Goal: Information Seeking & Learning: Learn about a topic

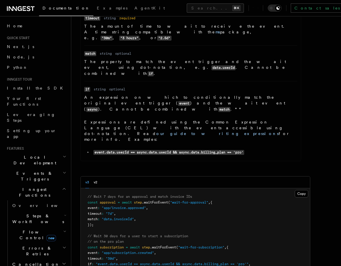
scroll to position [173, 0]
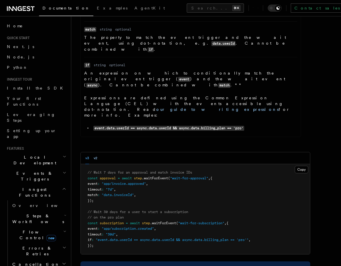
click at [95, 152] on button "v2" at bounding box center [96, 158] width 4 height 12
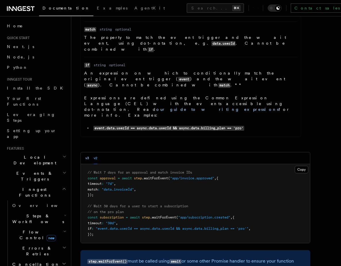
click at [89, 152] on button "v3" at bounding box center [87, 158] width 4 height 12
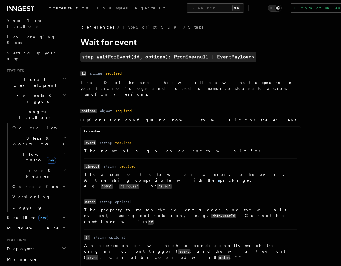
scroll to position [0, 0]
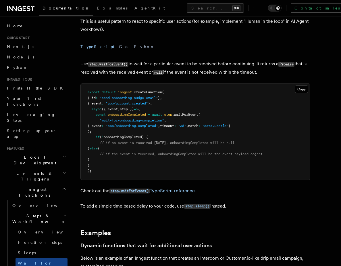
scroll to position [43, 0]
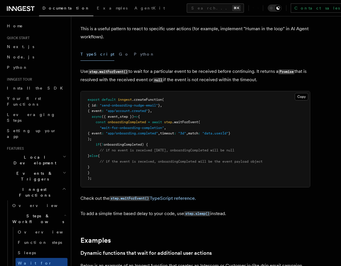
click at [90, 155] on span "}" at bounding box center [89, 156] width 2 height 4
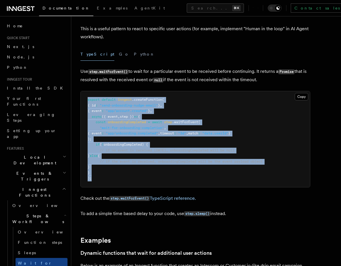
drag, startPoint x: 93, startPoint y: 180, endPoint x: 87, endPoint y: 97, distance: 83.3
click at [87, 97] on pre "export default inngest .createFunction ( { id : "send-onboarding-nudge-email" }…" at bounding box center [195, 139] width 229 height 96
copy code "export default inngest .createFunction ( { id : "send-onboarding-nudge-email" }…"
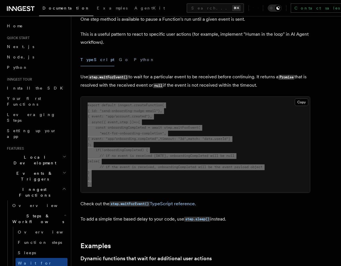
scroll to position [0, 0]
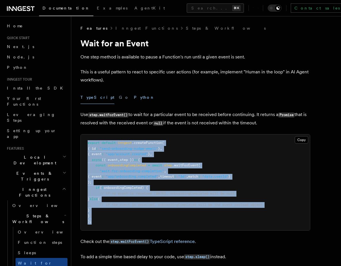
click at [134, 97] on button "Python" at bounding box center [144, 97] width 21 height 13
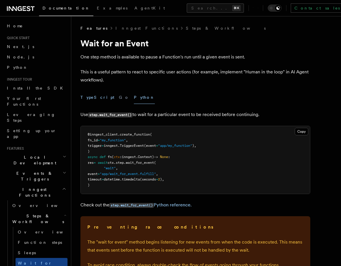
click at [94, 97] on button "TypeScript" at bounding box center [97, 97] width 34 height 13
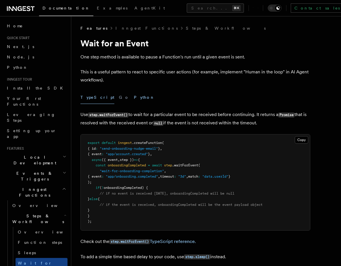
click at [134, 96] on button "Python" at bounding box center [144, 97] width 21 height 13
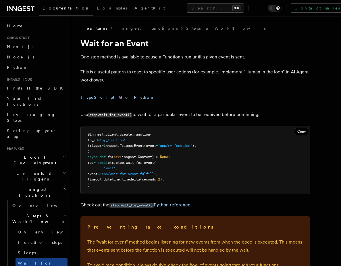
click at [95, 99] on button "TypeScript" at bounding box center [97, 97] width 34 height 13
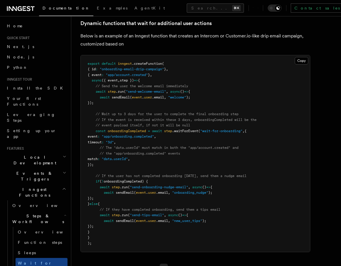
scroll to position [270, 0]
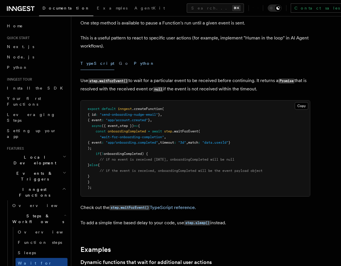
click at [134, 63] on button "Python" at bounding box center [144, 63] width 21 height 13
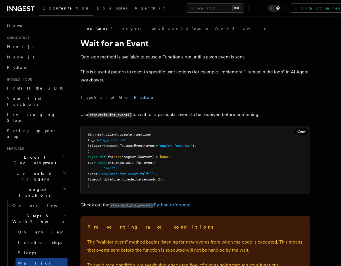
click at [131, 206] on code "step.wait_for_event()" at bounding box center [132, 205] width 44 height 5
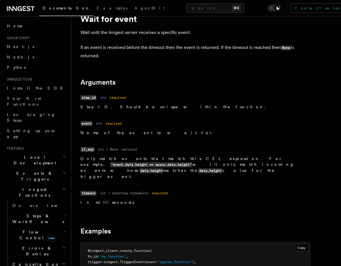
scroll to position [22, 0]
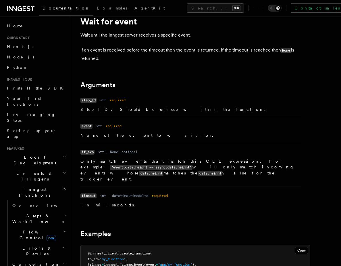
click at [149, 118] on li "Name event Type str Required required Description Name of the event to wait for." at bounding box center [190, 130] width 221 height 26
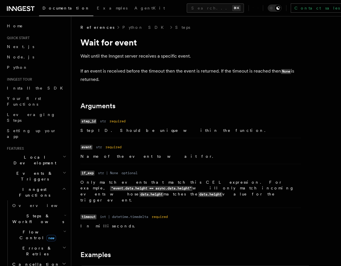
scroll to position [0, 0]
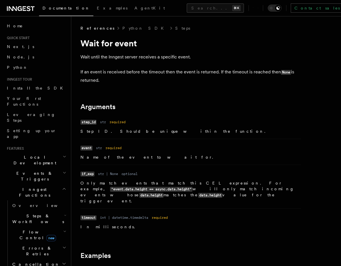
click at [100, 73] on p "If an event is received before the timeout then the event is returned. If the t…" at bounding box center [195, 76] width 230 height 16
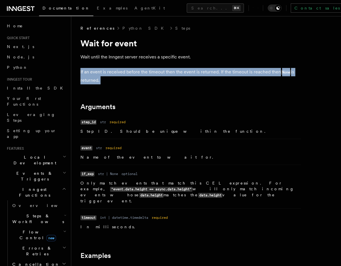
click at [100, 73] on p "If an event is received before the timeout then the event is returned. If the t…" at bounding box center [195, 76] width 230 height 16
click at [93, 72] on p "If an event is received before the timeout then the event is returned. If the t…" at bounding box center [195, 76] width 230 height 16
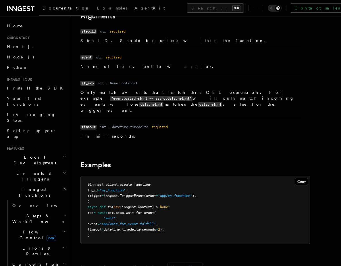
scroll to position [91, 0]
click at [191, 79] on dl "Name if_exp Type str | None Required optional Description Only match events tha…" at bounding box center [190, 95] width 221 height 34
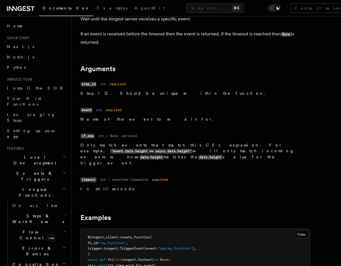
scroll to position [0, 0]
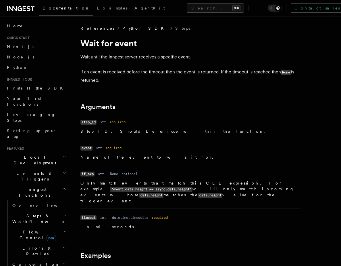
click at [127, 30] on link "Python SDK" at bounding box center [144, 28] width 45 height 6
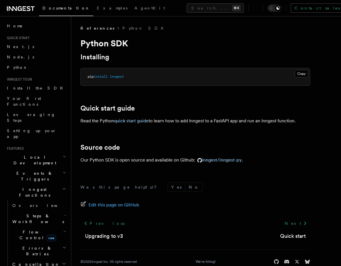
scroll to position [12, 0]
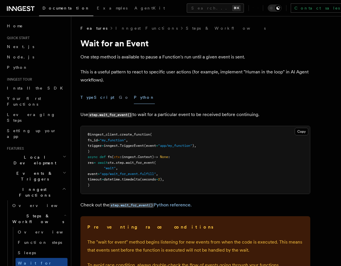
click at [93, 97] on button "TypeScript" at bounding box center [97, 97] width 34 height 13
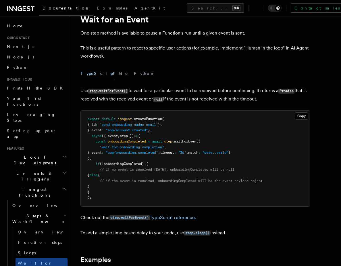
scroll to position [24, 0]
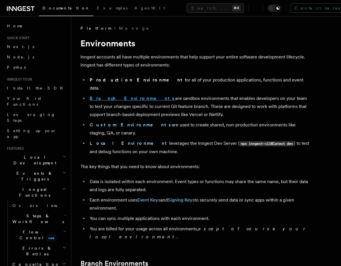
click at [112, 95] on strong "Branch Environments" at bounding box center [133, 97] width 86 height 5
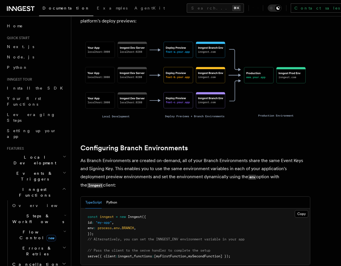
scroll to position [450, 0]
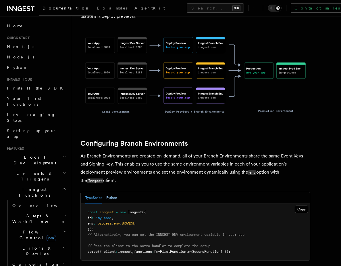
click at [110, 192] on button "Python" at bounding box center [111, 198] width 11 height 12
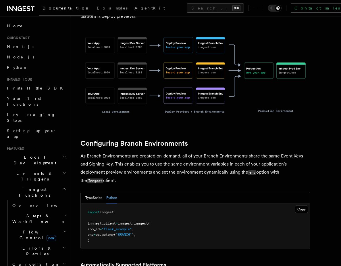
scroll to position [455, 0]
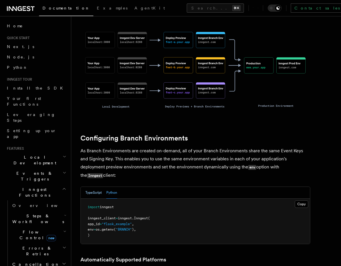
click at [94, 187] on button "TypeScript" at bounding box center [93, 193] width 16 height 12
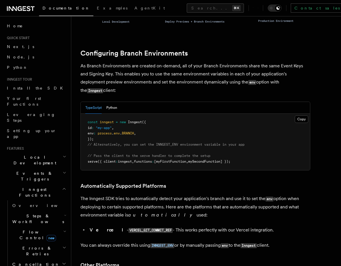
scroll to position [540, 0]
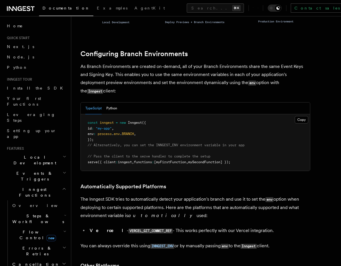
click at [110, 195] on p "The Inngest SDK tries to automatically detect your application's branch and use…" at bounding box center [195, 207] width 230 height 24
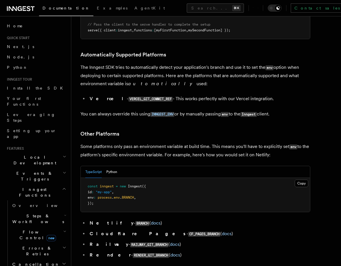
scroll to position [681, 0]
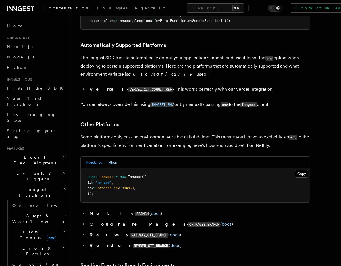
click at [113, 156] on button "Python" at bounding box center [111, 162] width 11 height 12
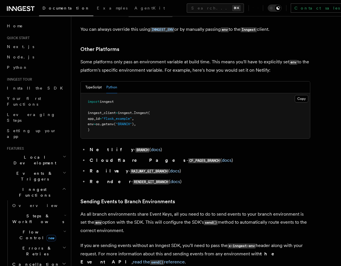
scroll to position [747, 0]
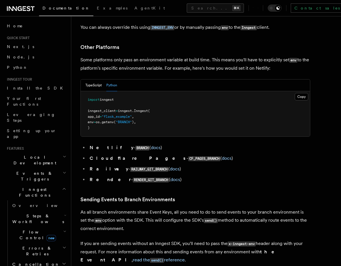
click at [137, 208] on p "As all branch environments share Event Keys, all you need to do to send events …" at bounding box center [195, 220] width 230 height 24
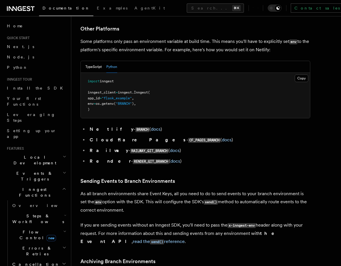
scroll to position [770, 0]
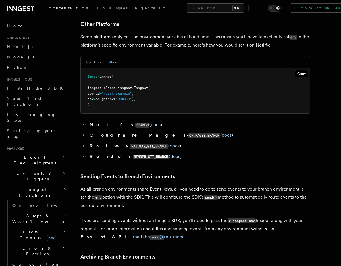
drag, startPoint x: 124, startPoint y: 175, endPoint x: 81, endPoint y: 158, distance: 46.3
click at [81, 185] on p "As all branch environments share Event Keys, all you need to do to send events …" at bounding box center [195, 197] width 230 height 24
click at [111, 185] on p "As all branch environments share Event Keys, all you need to do to send events …" at bounding box center [195, 197] width 230 height 24
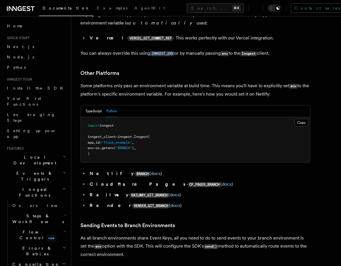
scroll to position [710, 0]
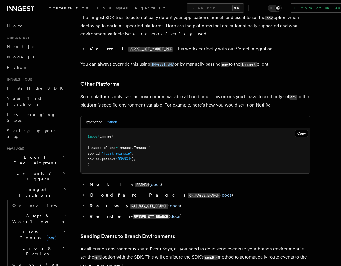
click at [128, 157] on span ""BRANCH"" at bounding box center [124, 159] width 16 height 4
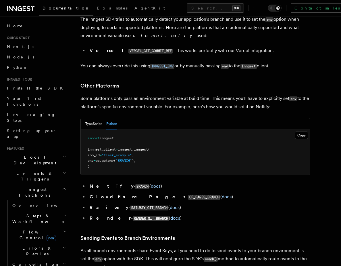
click at [91, 135] on pre "import inngest inngest_client = inngest . Inngest ( app_id = "flask_example" , …" at bounding box center [195, 152] width 229 height 45
click at [93, 135] on pre "import inngest inngest_client = inngest . Inngest ( app_id = "flask_example" , …" at bounding box center [195, 152] width 229 height 45
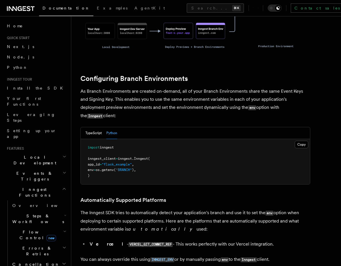
scroll to position [509, 0]
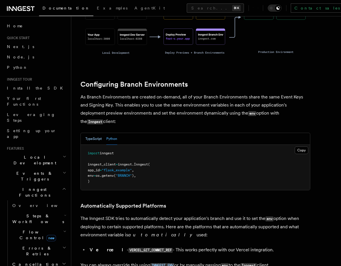
click at [93, 133] on button "TypeScript" at bounding box center [93, 139] width 16 height 12
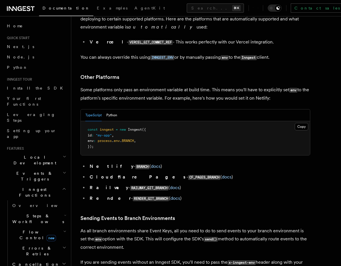
scroll to position [727, 0]
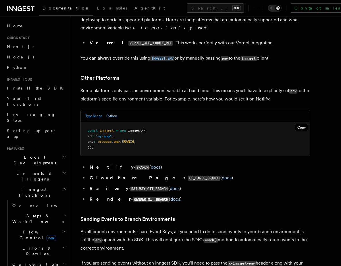
click at [111, 110] on button "Python" at bounding box center [111, 116] width 11 height 12
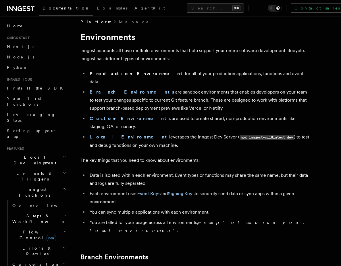
scroll to position [4, 0]
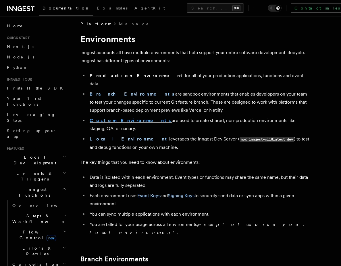
click at [117, 118] on strong "Custom Environments" at bounding box center [131, 120] width 82 height 5
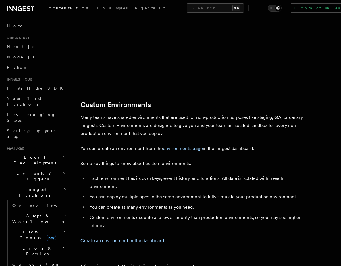
scroll to position [1105, 0]
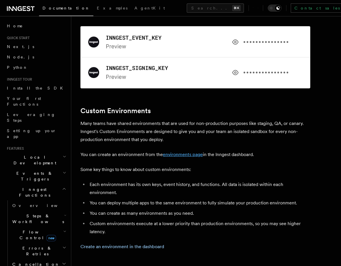
click at [176, 151] on link "environments page" at bounding box center [183, 153] width 40 height 5
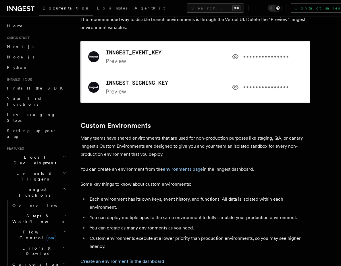
scroll to position [1091, 0]
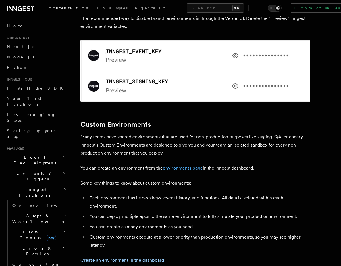
click at [181, 165] on link "environments page" at bounding box center [183, 167] width 40 height 5
